Goal: Book appointment/travel/reservation

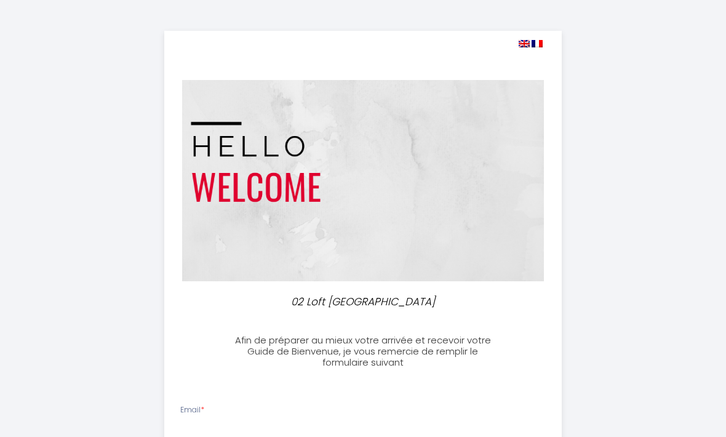
select select
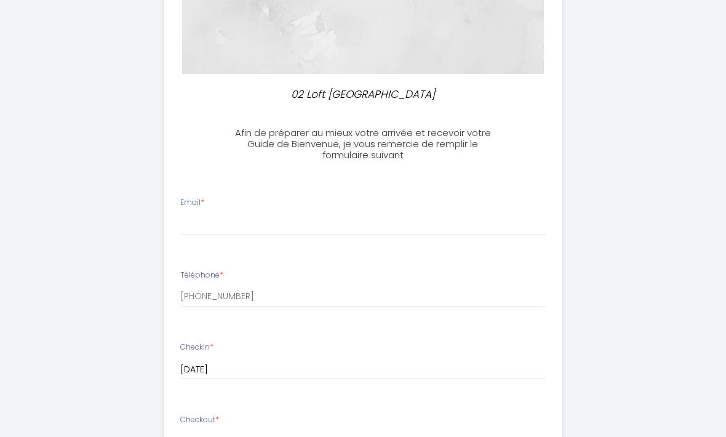
scroll to position [208, 0]
click at [299, 206] on div "Email *" at bounding box center [363, 215] width 382 height 38
click at [249, 205] on div "Email *" at bounding box center [363, 215] width 382 height 38
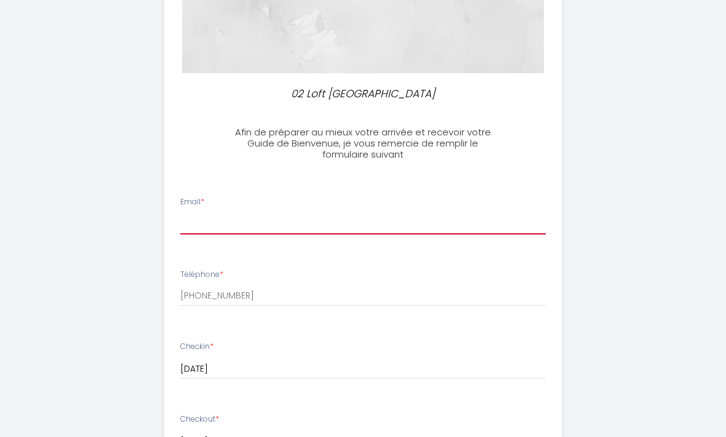
click at [193, 217] on input "Email *" at bounding box center [363, 223] width 366 height 22
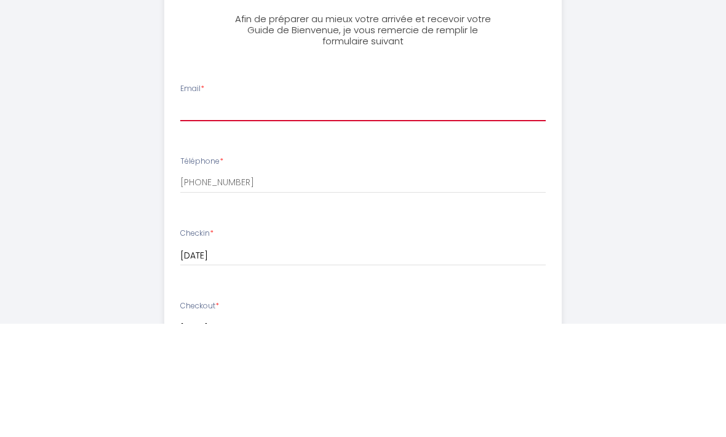
type input "[EMAIL_ADDRESS][DOMAIN_NAME]"
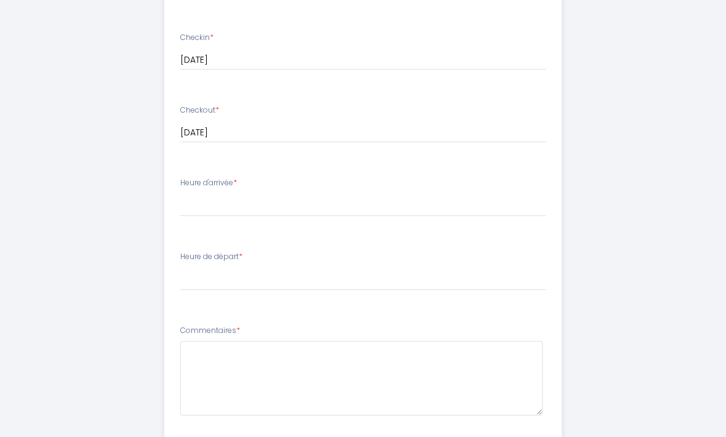
scroll to position [517, 0]
click at [208, 198] on select "16:00 16:30 17:00 17:30 18:00 18:30 19:00 19:30 20:00 20:30 21:00 21:30 22:00 2…" at bounding box center [363, 204] width 366 height 23
select select "18:00"
click at [205, 270] on select "00:00 00:30 01:00 01:30 02:00 02:30 03:00 03:30 04:00 04:30 05:00 05:30 06:00 0…" at bounding box center [363, 278] width 366 height 23
select select "10:00"
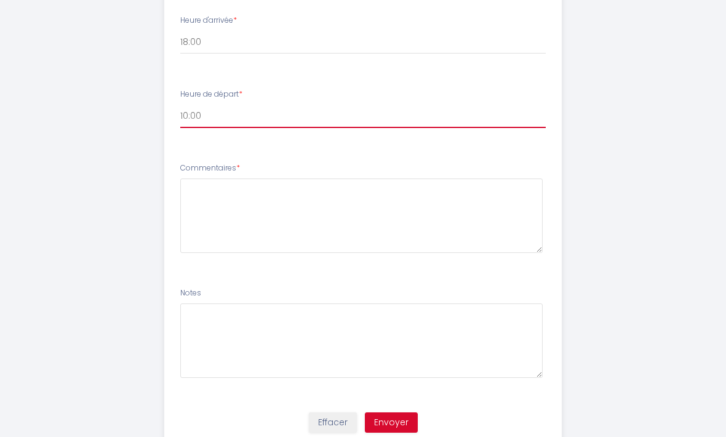
scroll to position [679, 0]
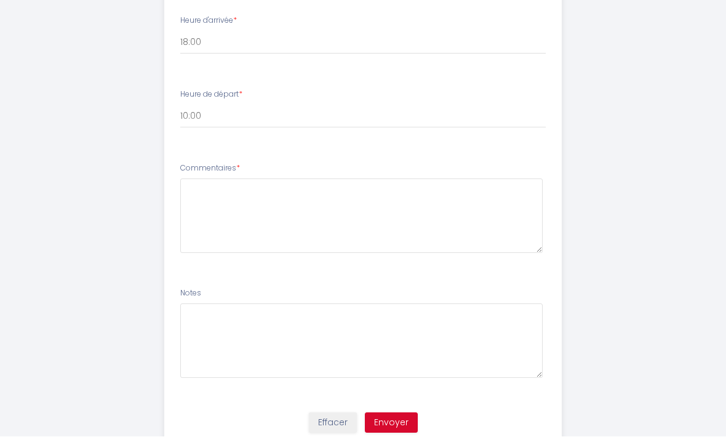
click at [401, 413] on button "Envoyer" at bounding box center [391, 423] width 53 height 21
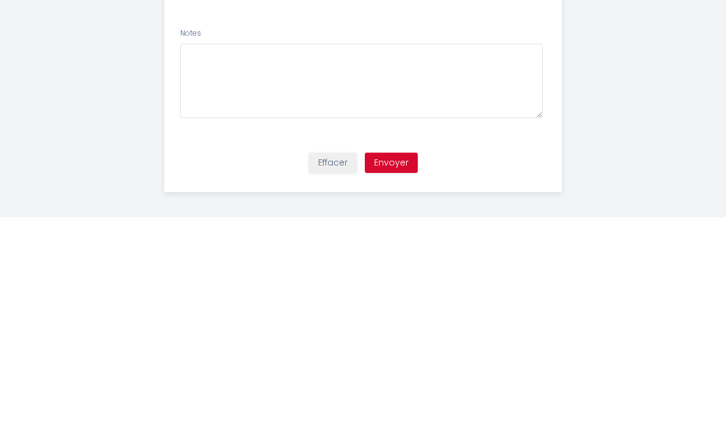
scroll to position [720, 0]
click at [397, 372] on button "Envoyer" at bounding box center [391, 382] width 53 height 21
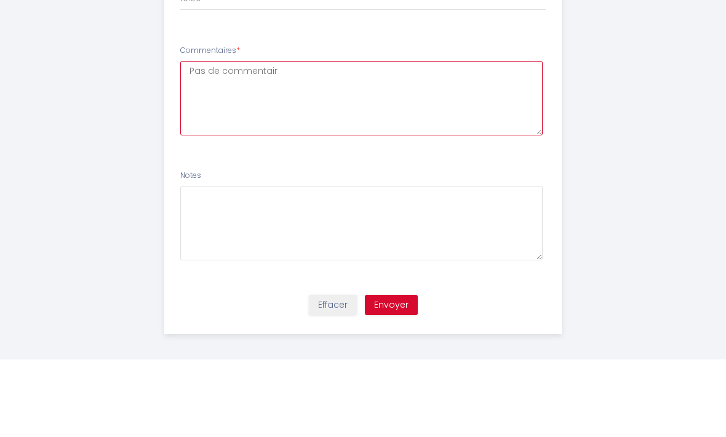
type textarea "Pas de commentaire"
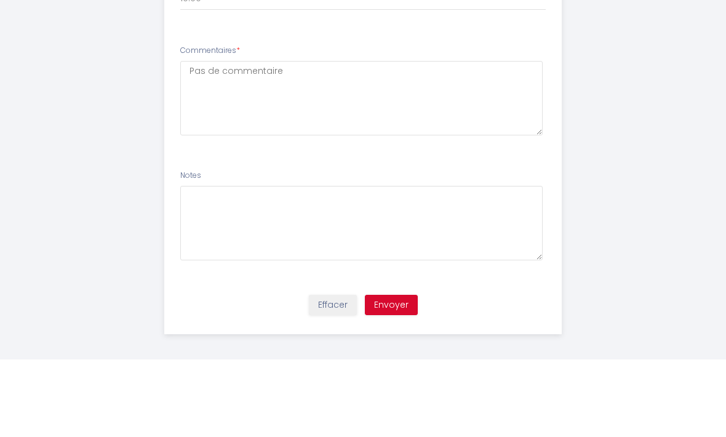
scroll to position [679, 0]
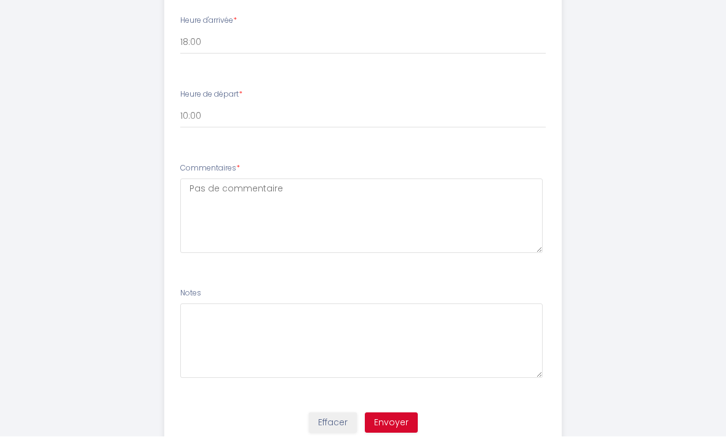
click at [395, 413] on button "Envoyer" at bounding box center [391, 423] width 53 height 21
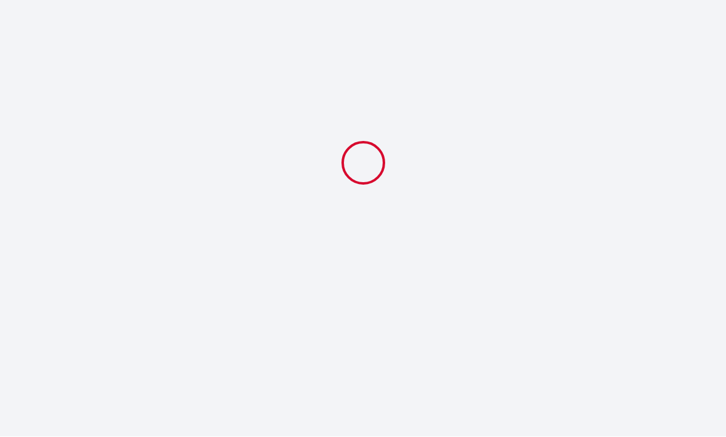
select select "18:00"
select select "10:00"
